Goal: Check status

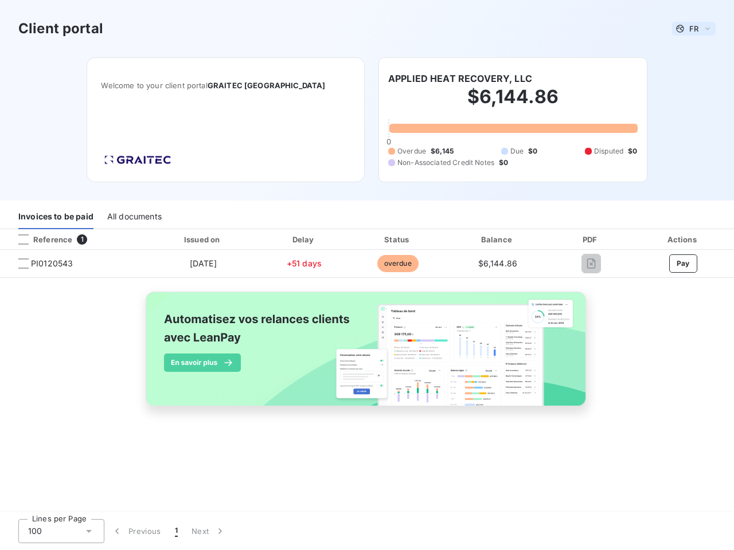
click at [694, 29] on span "FR" at bounding box center [693, 28] width 9 height 9
click at [459, 79] on h6 "APPLIED HEAT RECOVERY, LLC" at bounding box center [460, 79] width 144 height 14
click at [56, 217] on div "Invoices to be paid" at bounding box center [55, 217] width 75 height 24
click at [134, 217] on div "All documents" at bounding box center [134, 217] width 54 height 24
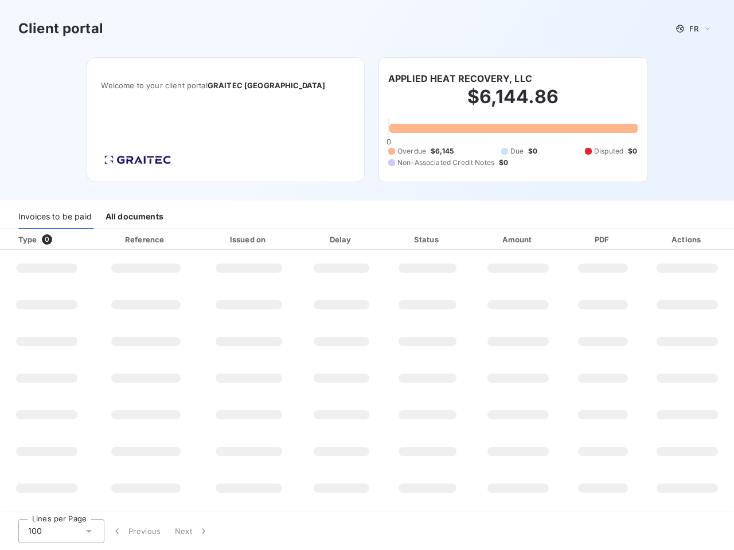
click at [73, 240] on div at bounding box center [69, 239] width 11 height 11
click at [23, 240] on div "Type 0" at bounding box center [50, 239] width 79 height 11
click at [202, 240] on div "Issued on" at bounding box center [249, 239] width 96 height 11
click at [304, 240] on div "Delay" at bounding box center [341, 239] width 80 height 11
click at [397, 240] on div "Status" at bounding box center [427, 239] width 83 height 11
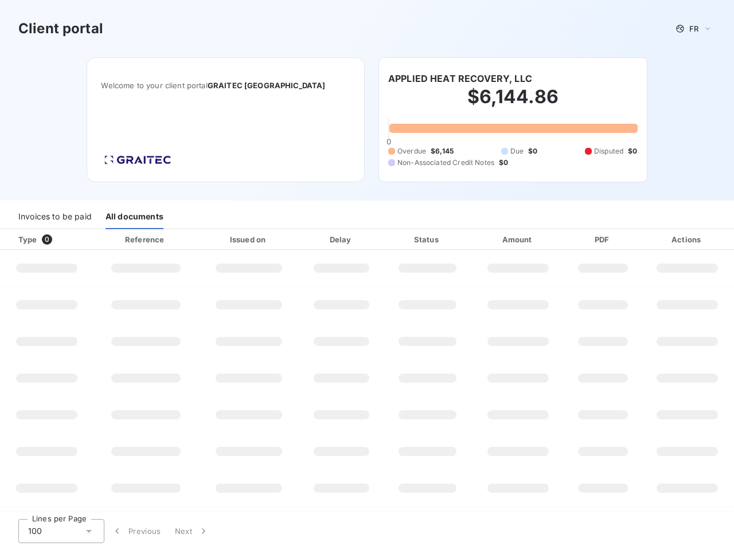
click at [497, 240] on div "Amount" at bounding box center [517, 239] width 89 height 11
